Goal: Task Accomplishment & Management: Manage account settings

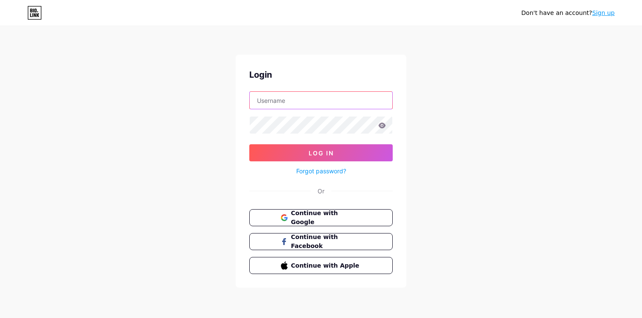
click at [281, 104] on input "text" at bounding box center [321, 100] width 142 height 17
type input "[PERSON_NAME][EMAIL_ADDRESS][DOMAIN_NAME]"
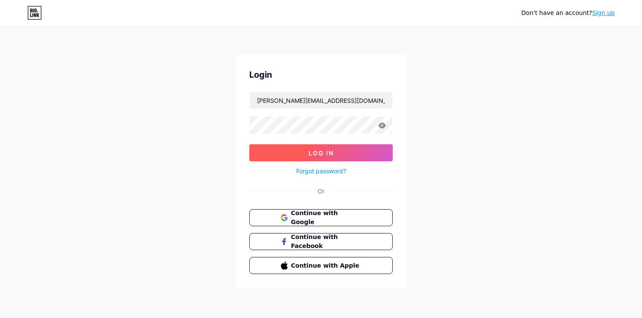
click at [328, 157] on button "Log In" at bounding box center [320, 152] width 143 height 17
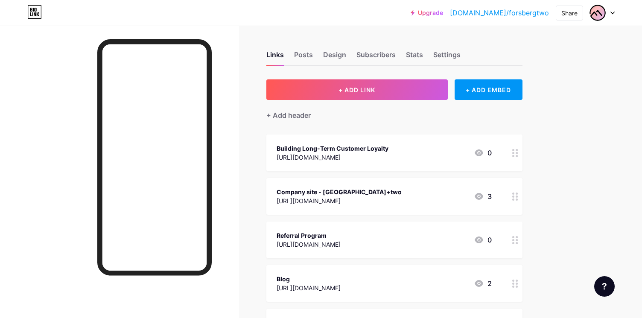
click at [370, 155] on div "[URL][DOMAIN_NAME]" at bounding box center [332, 157] width 112 height 9
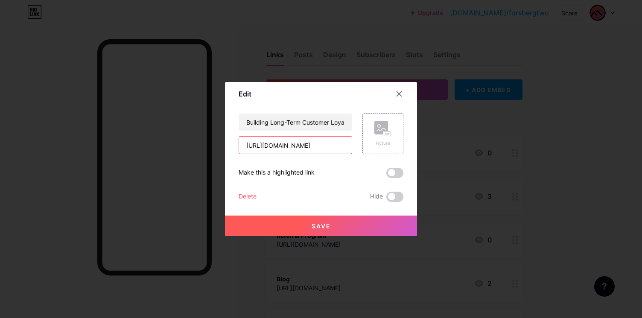
click at [260, 149] on input "[URL][DOMAIN_NAME]" at bounding box center [295, 145] width 113 height 17
paste input "app-updates-1/new-shopify-emails-store-credit-issued-order-link"
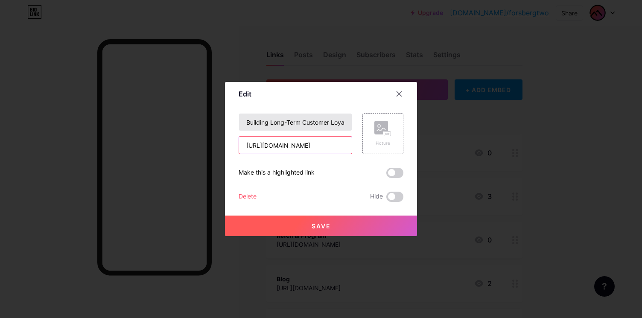
type input "[URL][DOMAIN_NAME]"
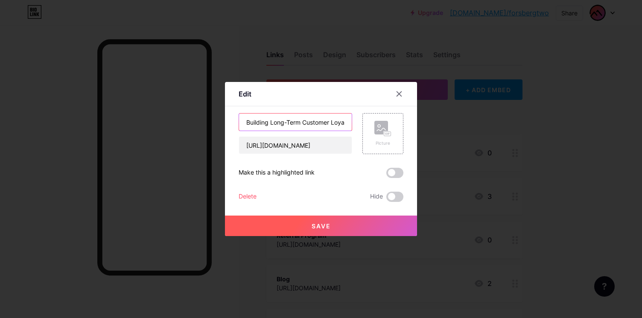
scroll to position [0, 0]
click at [255, 121] on input "Building Long-Term Customer Loyalty" at bounding box center [295, 121] width 113 height 17
paste input "New Shopify emails: Store credit issued & Order link"
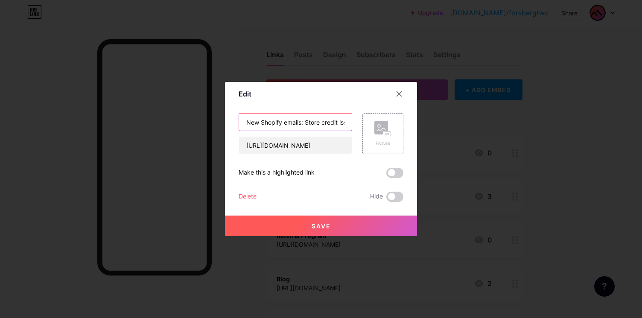
drag, startPoint x: 258, startPoint y: 121, endPoint x: 166, endPoint y: 121, distance: 91.7
click at [166, 121] on div "Edit Content YouTube Play YouTube video without leaving your page. ADD Vimeo Pl…" at bounding box center [321, 159] width 642 height 318
click at [296, 124] on input "New Shopify emails: Store credit issued & Order link" at bounding box center [295, 121] width 113 height 17
type input "New Orderly Emails Update: Store credit issued & Order link"
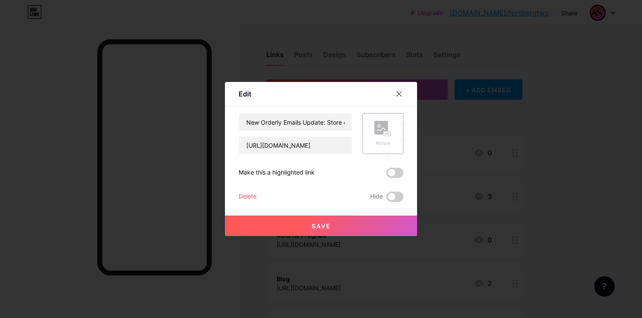
click at [353, 224] on button "Save" at bounding box center [321, 225] width 192 height 20
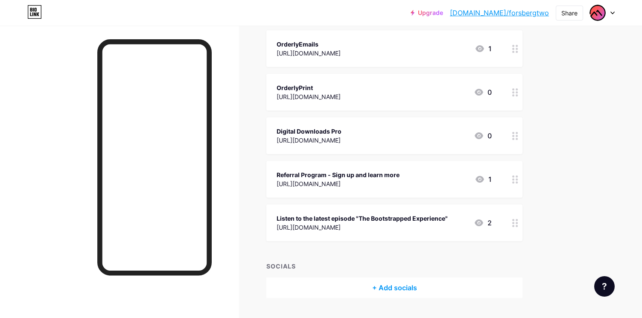
scroll to position [324, 0]
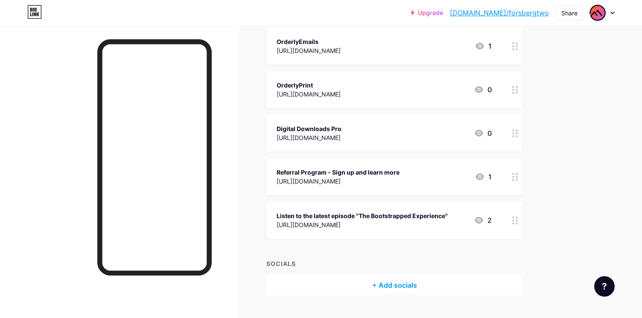
click at [518, 130] on div at bounding box center [515, 133] width 15 height 37
click at [237, 196] on div "Edit Content YouTube Play YouTube video without leaving your page. ADD Vimeo Pl…" at bounding box center [321, 159] width 192 height 154
click at [247, 196] on div "Delete" at bounding box center [247, 197] width 18 height 10
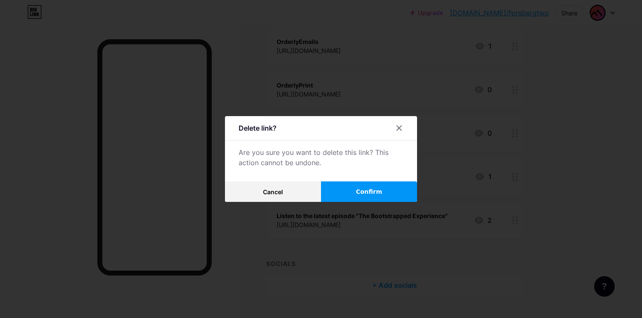
click at [352, 195] on button "Confirm" at bounding box center [369, 191] width 96 height 20
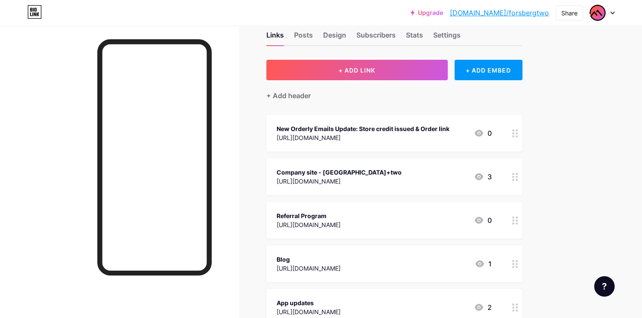
scroll to position [0, 0]
